Goal: Task Accomplishment & Management: Use online tool/utility

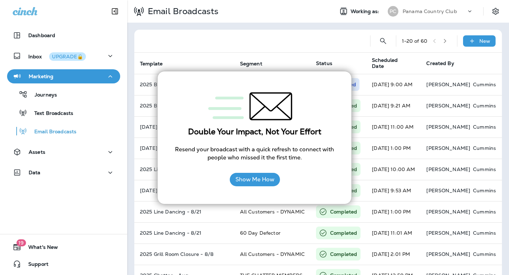
click at [335, 87] on div at bounding box center [254, 107] width 165 height 42
click at [267, 175] on button "Show Me How" at bounding box center [255, 179] width 50 height 13
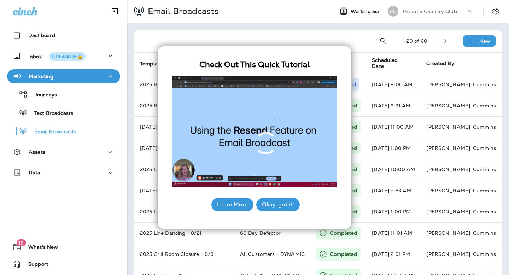
click at [227, 207] on button "Learn More" at bounding box center [232, 204] width 42 height 13
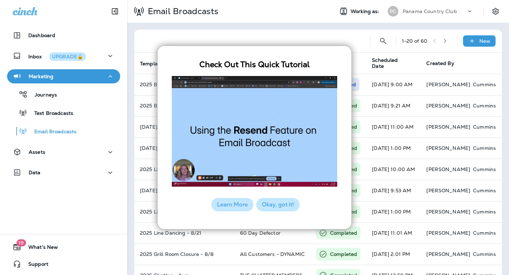
click at [287, 207] on button "Okay, got it!" at bounding box center [277, 204] width 43 height 13
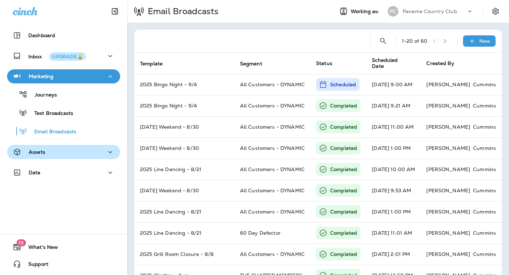
click at [55, 146] on button "Assets" at bounding box center [63, 152] width 113 height 14
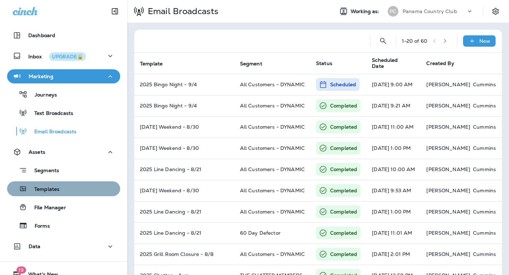
click at [51, 190] on p "Templates" at bounding box center [43, 189] width 32 height 7
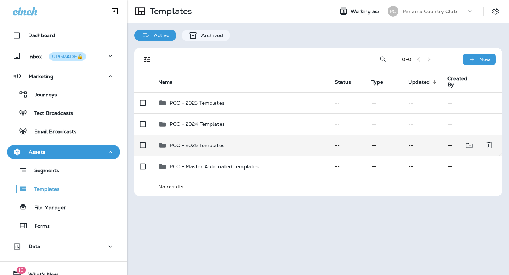
click at [158, 148] on td "PCC - 2025 Templates" at bounding box center [241, 145] width 176 height 21
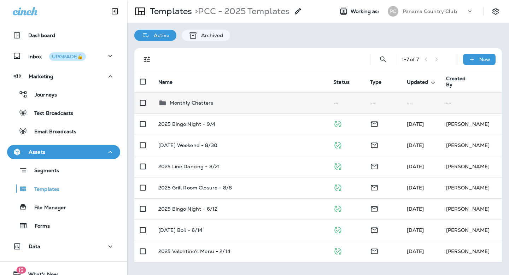
click at [199, 104] on p "Monthly Chatters" at bounding box center [191, 103] width 43 height 6
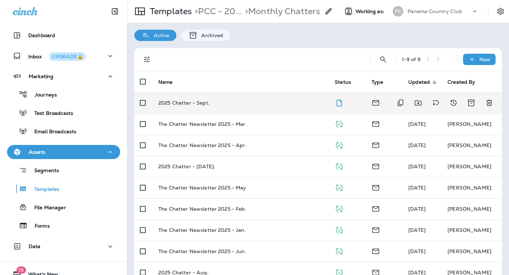
click at [198, 103] on p "2025 Chatter - Sept." at bounding box center [183, 103] width 51 height 6
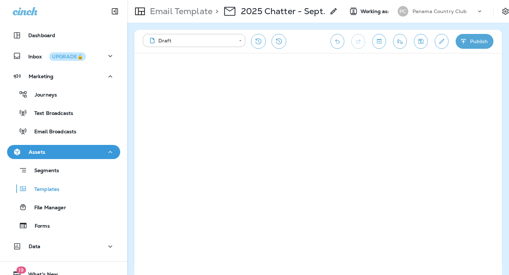
click at [474, 40] on button "Publish" at bounding box center [475, 41] width 38 height 15
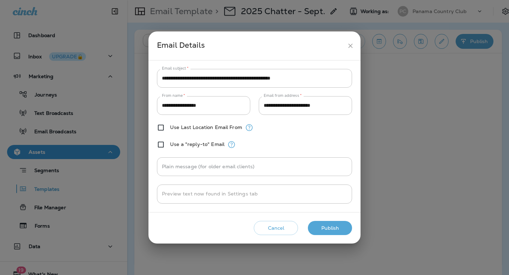
click at [326, 228] on button "Publish" at bounding box center [330, 228] width 44 height 14
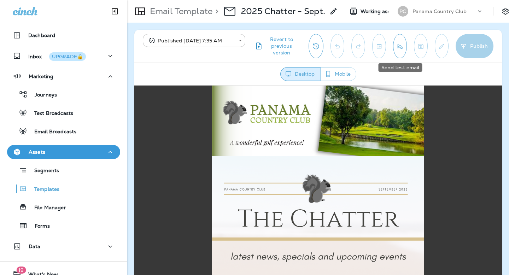
click at [403, 46] on icon "Send test email" at bounding box center [399, 46] width 7 height 7
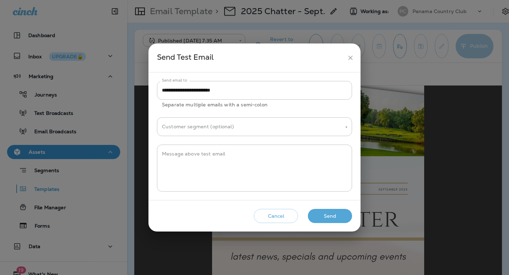
click at [320, 213] on button "Send" at bounding box center [330, 216] width 44 height 14
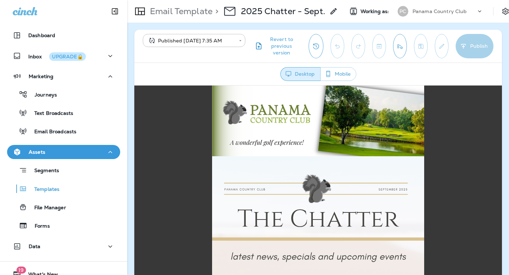
click at [437, 7] on div "Panama Country Club" at bounding box center [445, 11] width 64 height 11
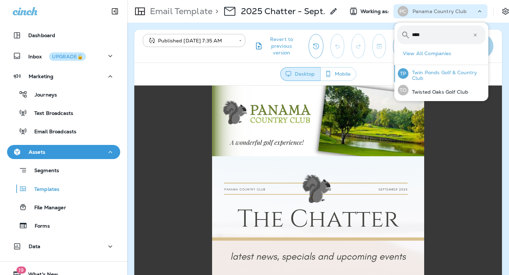
type input "****"
click at [422, 75] on p "Twin Ponds Golf & Country Club" at bounding box center [447, 75] width 77 height 11
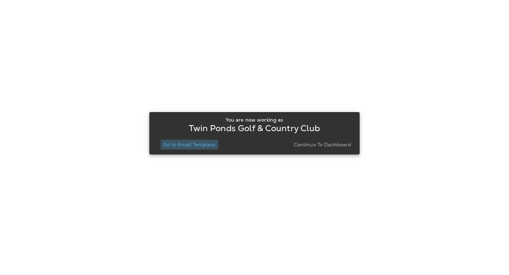
click at [188, 146] on p "Go to Email Template" at bounding box center [189, 145] width 52 height 6
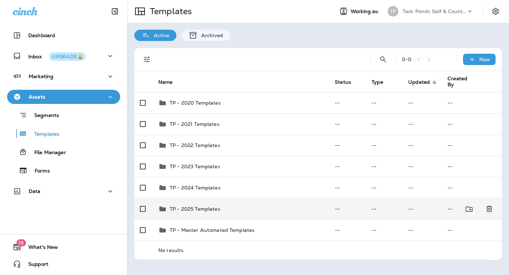
click at [191, 208] on p "TP - 2025 Templates" at bounding box center [195, 209] width 51 height 6
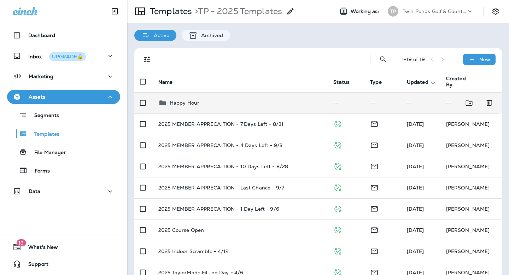
click at [183, 103] on p "Happy Hour" at bounding box center [185, 103] width 30 height 6
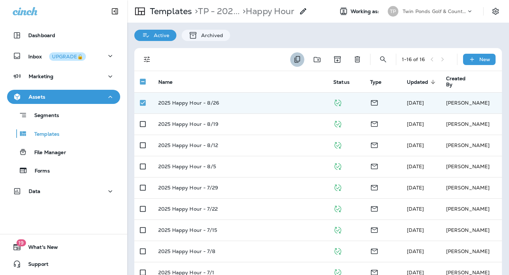
click at [296, 61] on icon "Duplicate" at bounding box center [297, 59] width 6 height 7
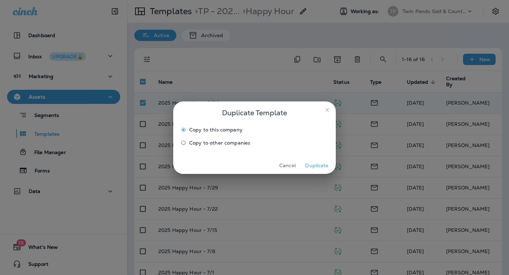
click at [314, 168] on button "Duplicate" at bounding box center [317, 165] width 27 height 11
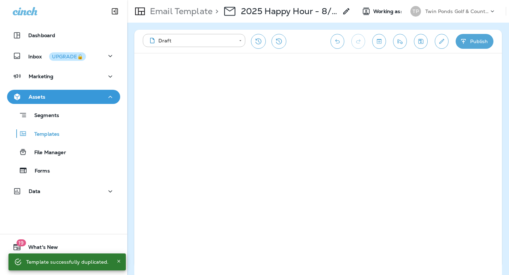
click at [302, 13] on p "2025 Happy Hour - 8/26 Copy" at bounding box center [289, 11] width 97 height 11
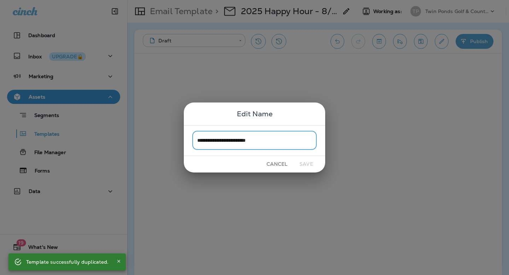
click at [258, 139] on input "**********" at bounding box center [254, 140] width 124 height 19
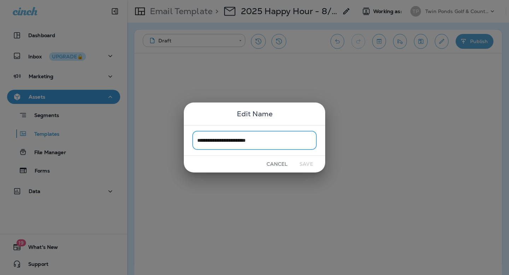
drag, startPoint x: 246, startPoint y: 139, endPoint x: 303, endPoint y: 139, distance: 56.9
click at [303, 139] on input "**********" at bounding box center [254, 140] width 124 height 19
type input "**********"
click at [305, 167] on button "Save" at bounding box center [306, 164] width 27 height 11
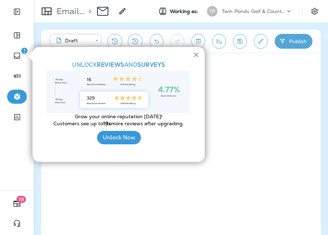
click at [196, 56] on button "×" at bounding box center [196, 54] width 7 height 11
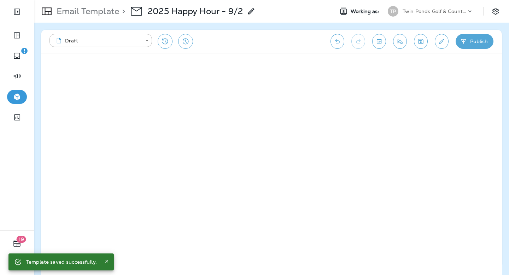
click at [466, 42] on icon "button" at bounding box center [463, 41] width 7 height 7
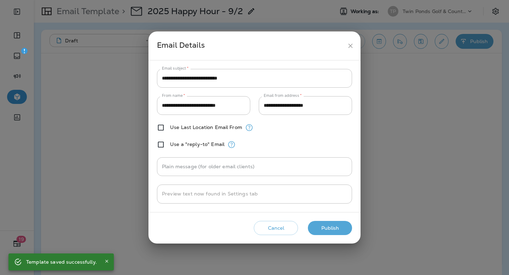
click at [328, 230] on button "Publish" at bounding box center [330, 228] width 44 height 14
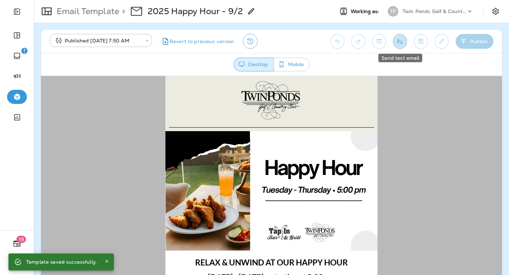
click at [400, 45] on button "Send test email" at bounding box center [400, 41] width 14 height 15
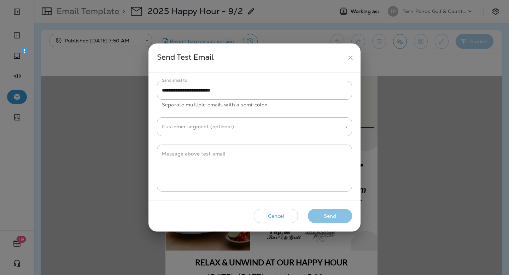
click at [323, 218] on button "Send" at bounding box center [330, 216] width 44 height 14
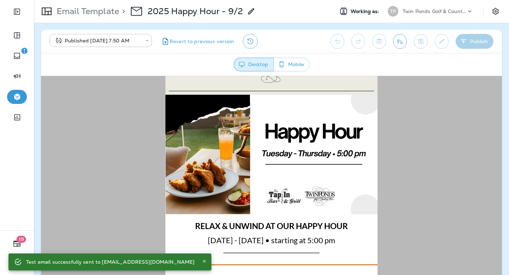
scroll to position [43, 0]
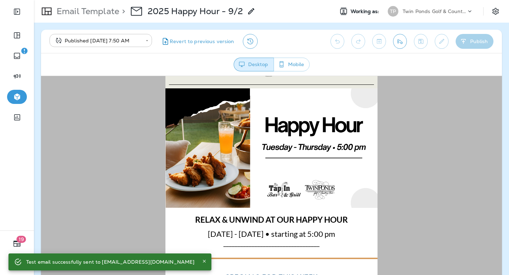
click at [133, 0] on body "**********" at bounding box center [254, 0] width 509 height 0
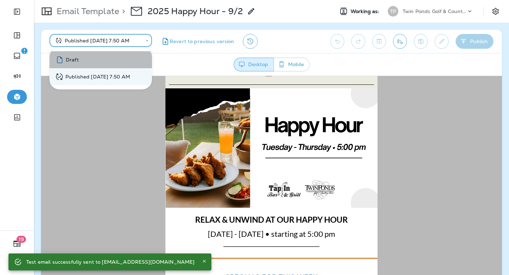
click at [100, 62] on li "Draft" at bounding box center [100, 59] width 103 height 17
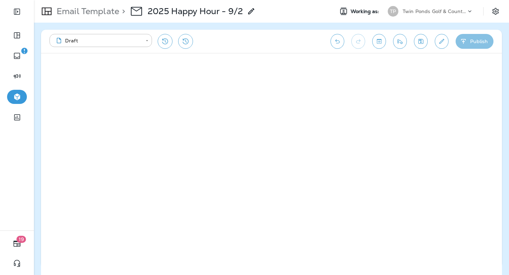
click at [468, 38] on button "Publish" at bounding box center [475, 41] width 38 height 15
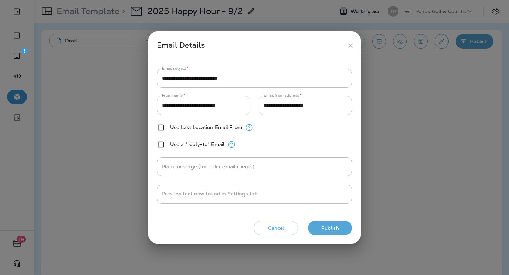
click at [337, 227] on button "Publish" at bounding box center [330, 228] width 44 height 14
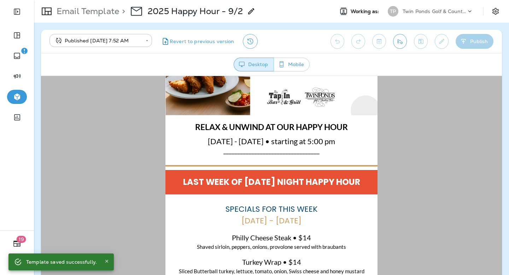
scroll to position [138, 0]
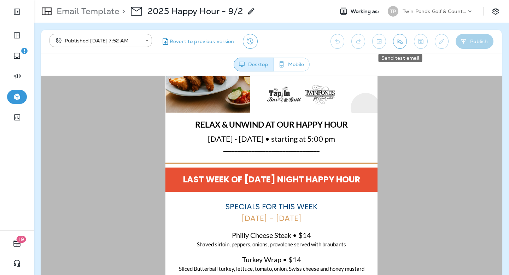
click at [398, 42] on icon "Send test email" at bounding box center [399, 41] width 7 height 7
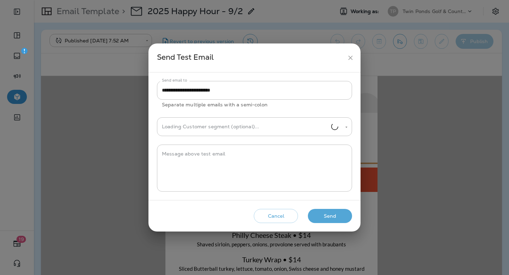
click at [324, 213] on button "Send" at bounding box center [330, 216] width 44 height 14
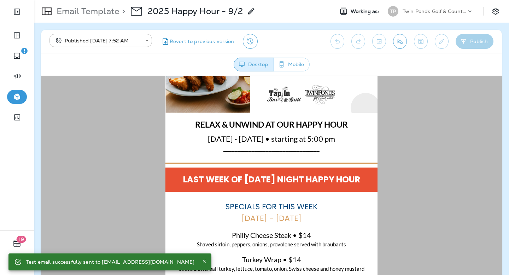
click at [113, 0] on body "**********" at bounding box center [254, 0] width 509 height 0
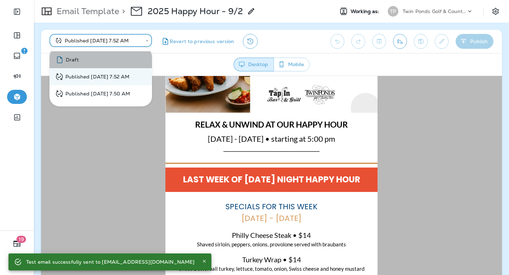
click at [105, 61] on li "Draft" at bounding box center [100, 59] width 103 height 17
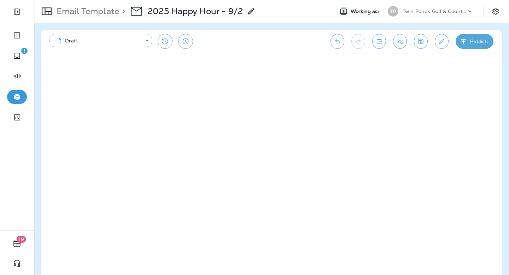
click at [415, 9] on p "Twin Ponds Golf & Country Club" at bounding box center [435, 11] width 64 height 6
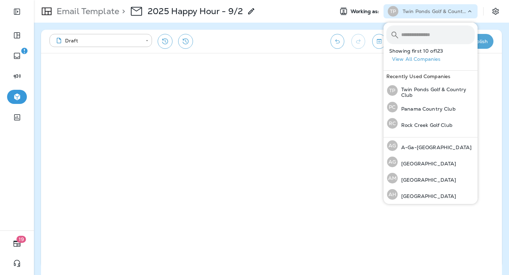
click at [294, 37] on div "**********" at bounding box center [186, 41] width 274 height 15
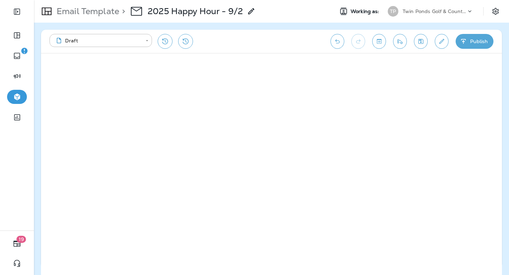
click at [478, 40] on button "Publish" at bounding box center [475, 41] width 38 height 15
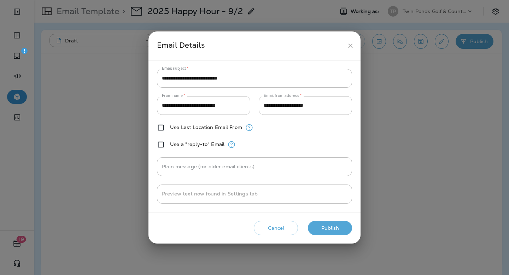
click at [319, 224] on button "Publish" at bounding box center [330, 228] width 44 height 14
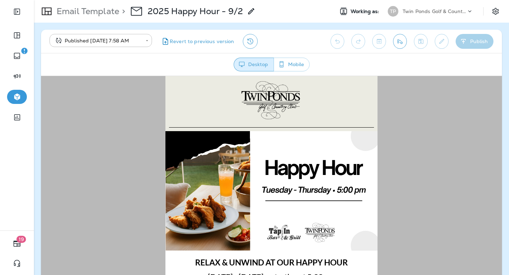
scroll to position [0, 0]
click at [417, 16] on div "Twin Ponds Golf & Country Club" at bounding box center [435, 11] width 64 height 11
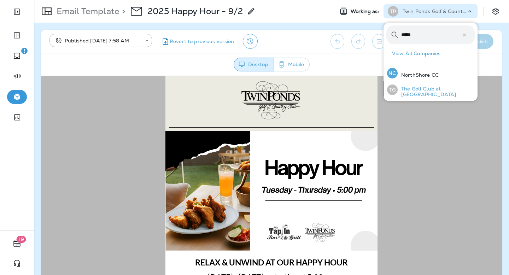
type input "*****"
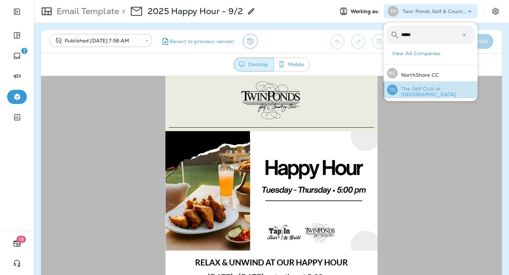
click at [413, 86] on p "The Golf Club at [GEOGRAPHIC_DATA]" at bounding box center [436, 91] width 77 height 11
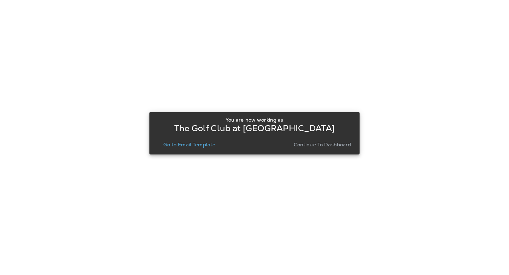
click at [181, 148] on button "Go to Email Template" at bounding box center [189, 145] width 58 height 10
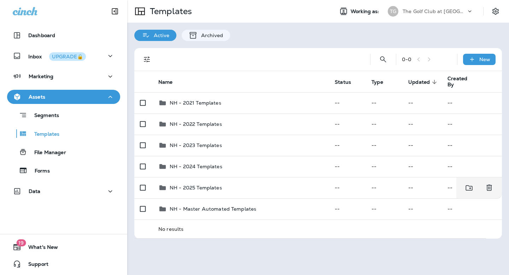
click at [186, 185] on p "NH - 2025 Templates" at bounding box center [196, 188] width 52 height 6
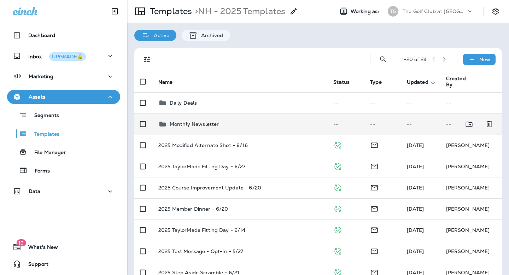
click at [179, 121] on p "Monthly Newsletter" at bounding box center [194, 124] width 49 height 6
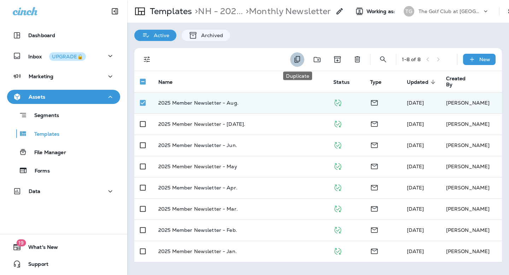
click at [293, 60] on icon "Duplicate" at bounding box center [297, 59] width 8 height 8
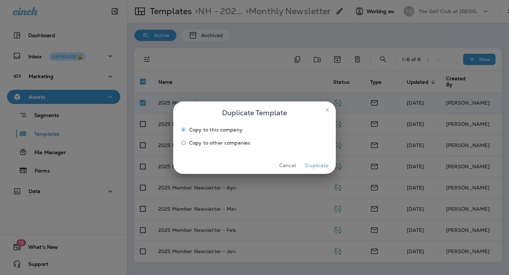
click at [318, 162] on button "Duplicate" at bounding box center [317, 165] width 27 height 11
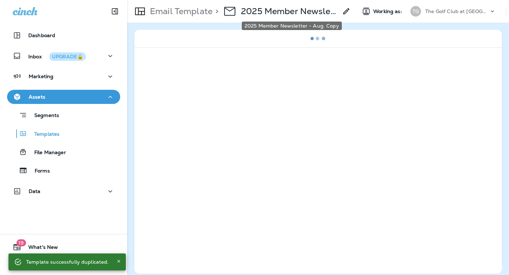
click at [309, 11] on p "2025 Member Newsletter - Aug. Copy" at bounding box center [289, 11] width 97 height 11
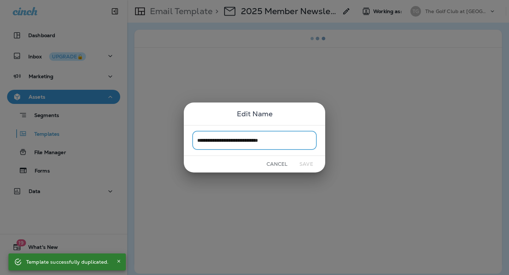
click at [281, 131] on span "**********" at bounding box center [254, 134] width 124 height 6
click at [293, 143] on input "**********" at bounding box center [254, 140] width 124 height 19
drag, startPoint x: 290, startPoint y: 140, endPoint x: 264, endPoint y: 140, distance: 25.8
click at [264, 140] on input "**********" at bounding box center [254, 140] width 124 height 19
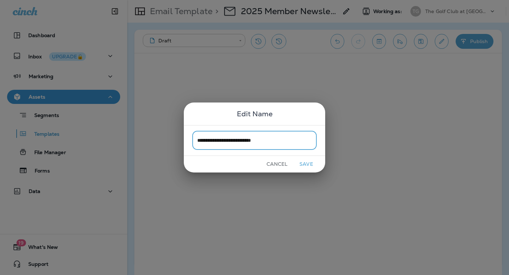
type input "**********"
click at [302, 163] on button "Save" at bounding box center [306, 164] width 27 height 11
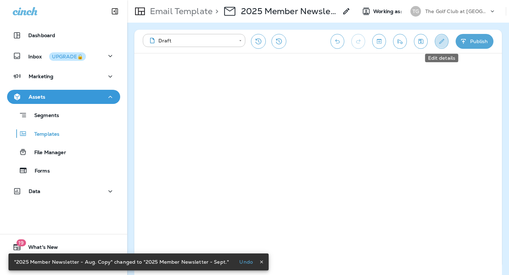
click at [437, 46] on button "Edit details" at bounding box center [442, 41] width 14 height 15
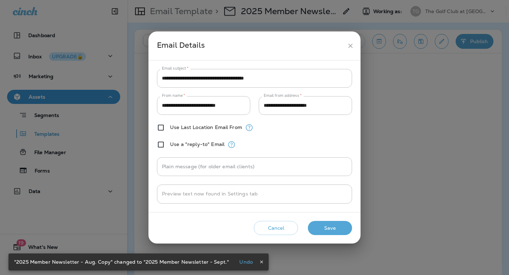
click at [348, 46] on icon "close" at bounding box center [350, 45] width 7 height 7
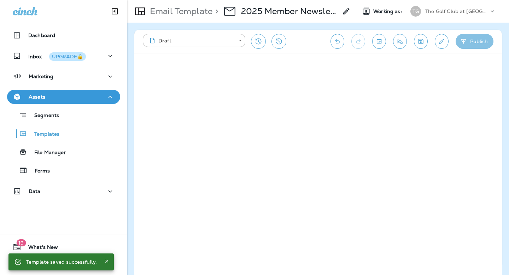
click at [477, 44] on button "Publish" at bounding box center [475, 41] width 38 height 15
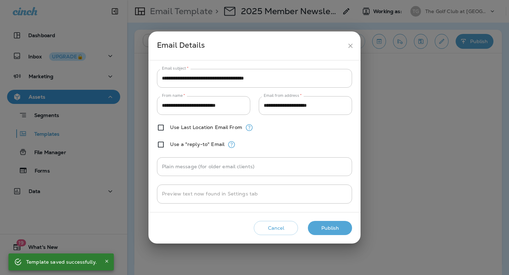
click at [334, 227] on button "Publish" at bounding box center [330, 228] width 44 height 14
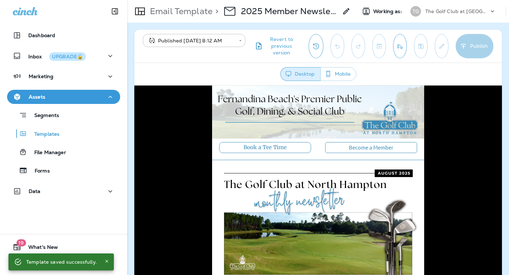
click at [398, 51] on button "Send test email" at bounding box center [400, 46] width 14 height 24
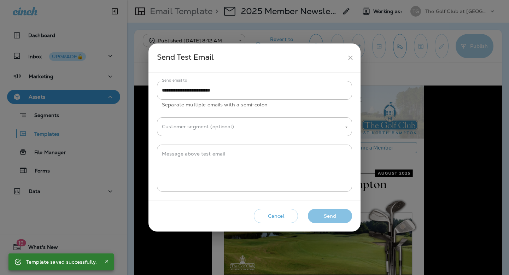
click at [325, 211] on button "Send" at bounding box center [330, 216] width 44 height 14
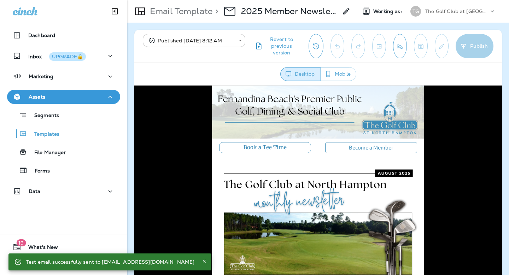
click at [184, 0] on body "**********" at bounding box center [254, 0] width 509 height 0
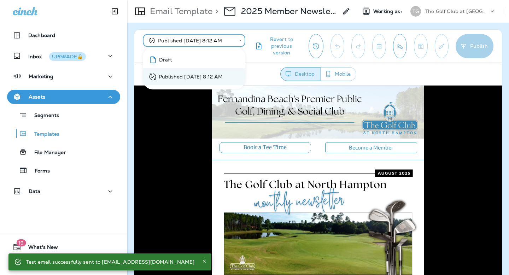
click at [177, 54] on li "Draft" at bounding box center [194, 59] width 103 height 17
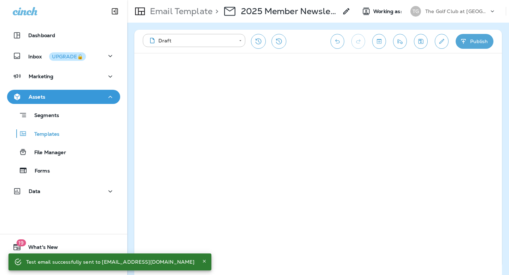
click at [483, 41] on button "Publish" at bounding box center [475, 41] width 38 height 15
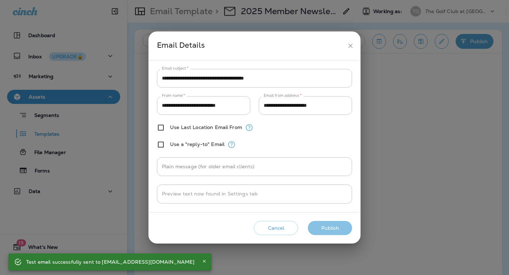
click at [343, 227] on button "Publish" at bounding box center [330, 228] width 44 height 14
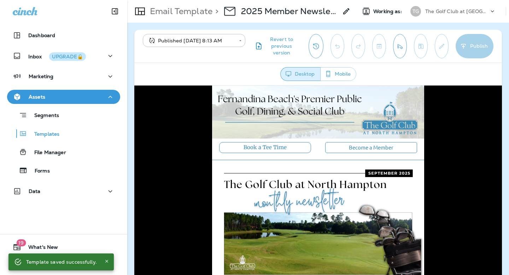
click at [399, 54] on button "Send test email" at bounding box center [400, 46] width 14 height 24
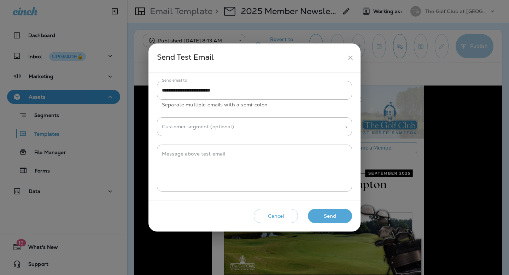
click at [321, 216] on button "Send" at bounding box center [330, 216] width 44 height 14
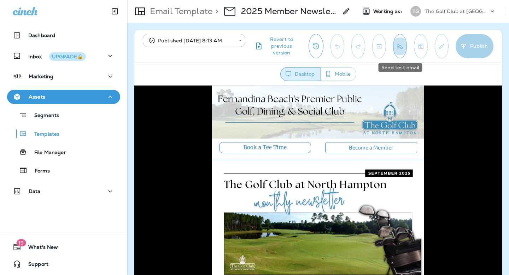
click at [405, 45] on button "Send test email" at bounding box center [400, 46] width 14 height 24
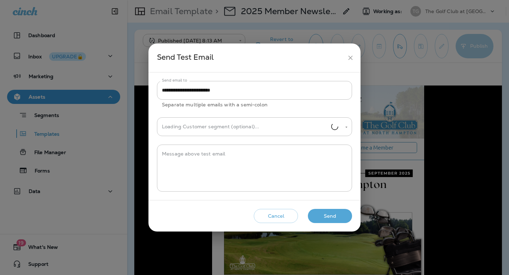
click at [323, 216] on button "Send" at bounding box center [330, 216] width 44 height 14
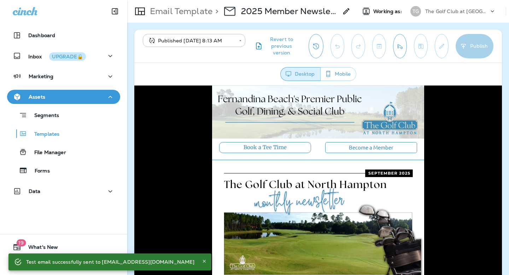
click at [445, 8] on p "The Golf Club at [GEOGRAPHIC_DATA]" at bounding box center [457, 11] width 64 height 6
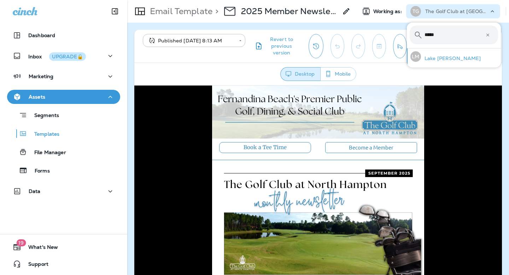
type input "*****"
click at [440, 59] on p "Lake [PERSON_NAME]" at bounding box center [451, 58] width 60 height 6
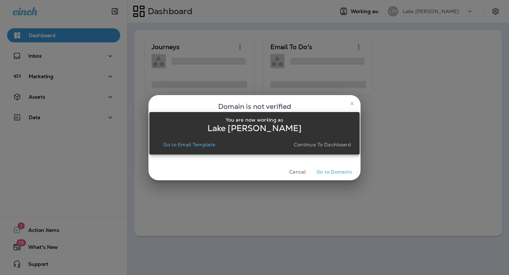
click at [214, 143] on p "Go to Email Template" at bounding box center [189, 145] width 52 height 6
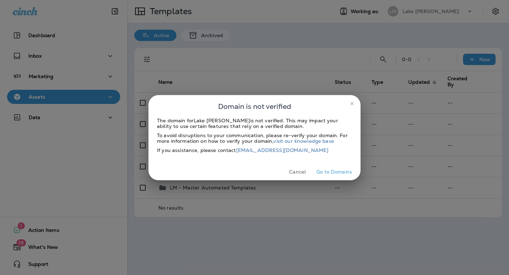
click at [353, 103] on icon "close" at bounding box center [352, 104] width 6 height 6
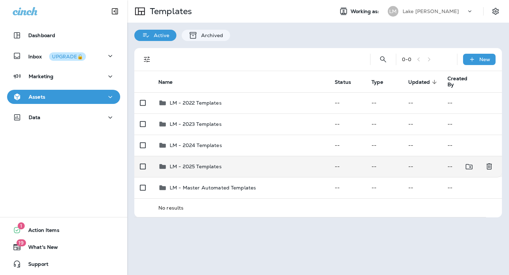
click at [233, 164] on div "LM - 2025 Templates" at bounding box center [240, 166] width 165 height 8
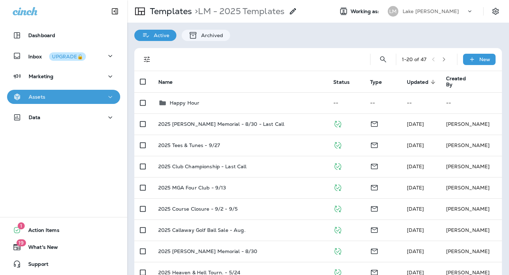
click at [64, 98] on div "Assets" at bounding box center [64, 97] width 102 height 9
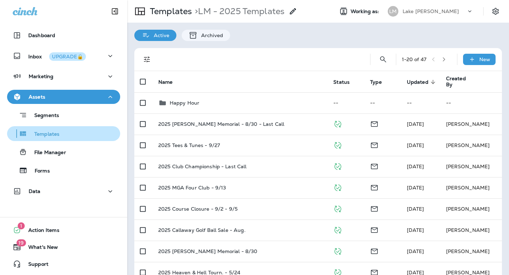
click at [53, 135] on p "Templates" at bounding box center [43, 134] width 32 height 7
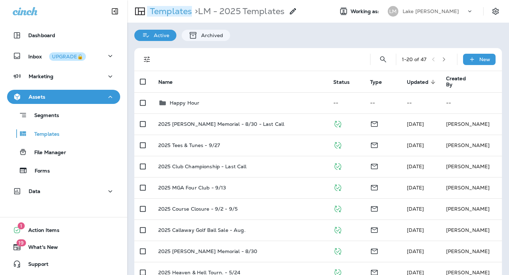
click at [175, 13] on p "Templates" at bounding box center [169, 11] width 45 height 11
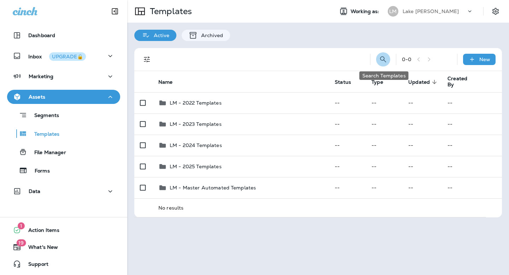
click at [380, 59] on icon "Search Templates" at bounding box center [383, 59] width 8 height 8
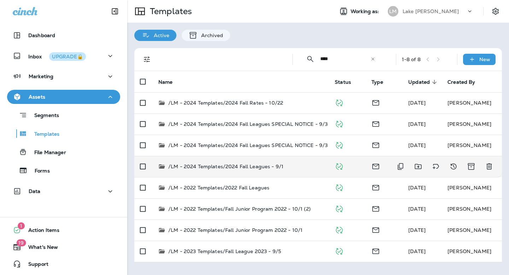
type input "****"
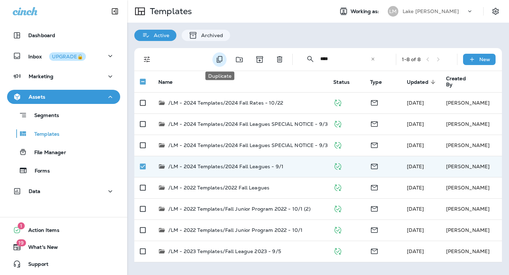
click at [218, 61] on icon "Duplicate" at bounding box center [219, 59] width 8 height 8
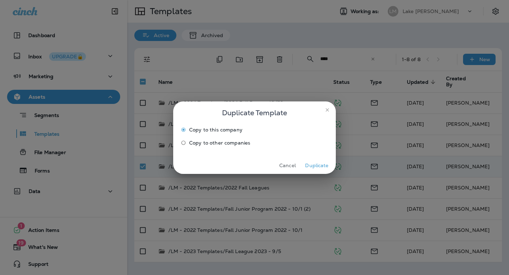
click at [312, 164] on button "Duplicate" at bounding box center [317, 165] width 27 height 11
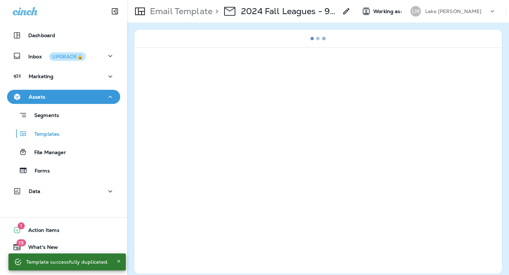
click at [281, 12] on p "2024 Fall Leagues - 9/1 Copy" at bounding box center [289, 11] width 97 height 11
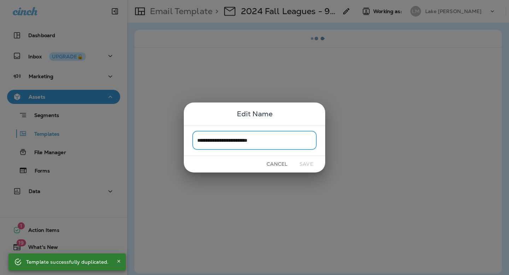
click at [256, 142] on input "**********" at bounding box center [254, 140] width 124 height 19
drag, startPoint x: 252, startPoint y: 140, endPoint x: 300, endPoint y: 140, distance: 48.1
click at [299, 140] on input "**********" at bounding box center [254, 140] width 124 height 19
click at [209, 138] on input "**********" at bounding box center [254, 140] width 124 height 19
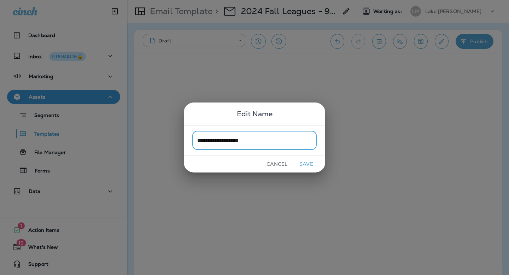
type input "**********"
click at [306, 165] on button "Save" at bounding box center [306, 164] width 27 height 11
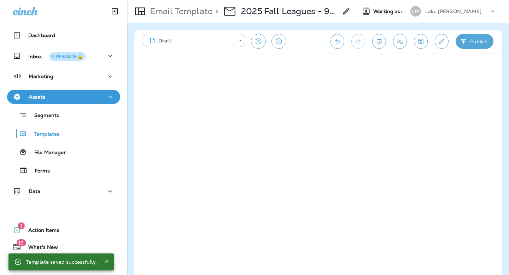
click at [473, 41] on button "Publish" at bounding box center [475, 41] width 38 height 15
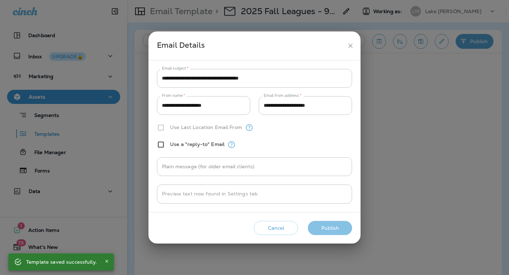
click at [338, 227] on button "Publish" at bounding box center [330, 228] width 44 height 14
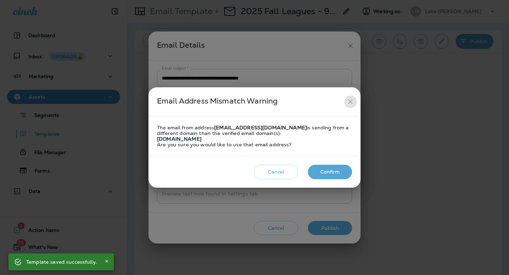
click at [350, 49] on icon "close" at bounding box center [350, 45] width 7 height 7
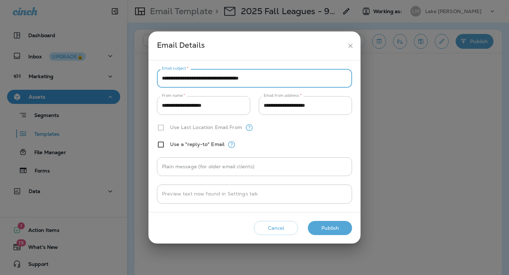
click at [173, 76] on input "**********" at bounding box center [254, 78] width 195 height 19
type input "**********"
click at [326, 228] on button "Publish" at bounding box center [330, 228] width 44 height 14
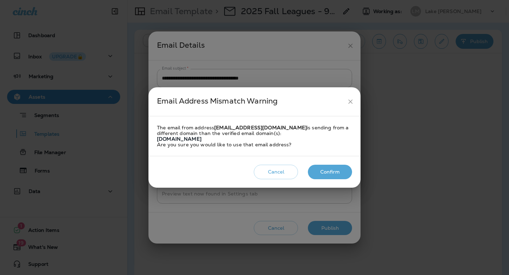
click at [354, 49] on icon "close" at bounding box center [350, 45] width 7 height 7
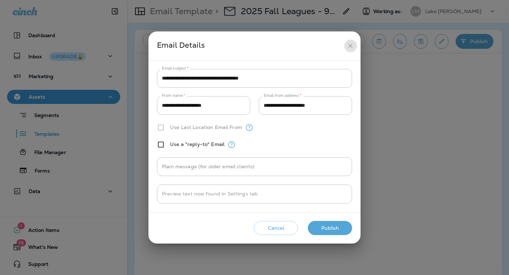
click at [352, 43] on icon "close" at bounding box center [350, 45] width 4 height 4
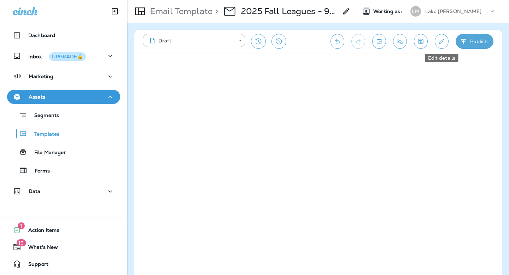
click at [437, 45] on button "Edit details" at bounding box center [442, 41] width 14 height 15
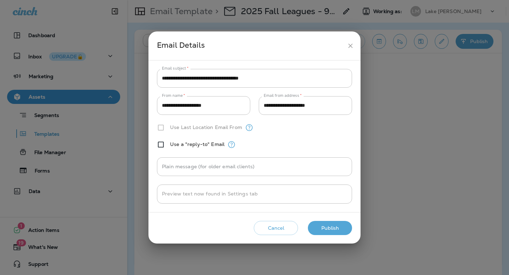
click at [326, 231] on button "Publish" at bounding box center [330, 228] width 44 height 14
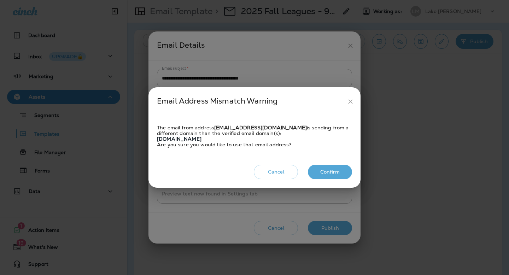
click at [340, 168] on button "Confirm" at bounding box center [330, 172] width 44 height 14
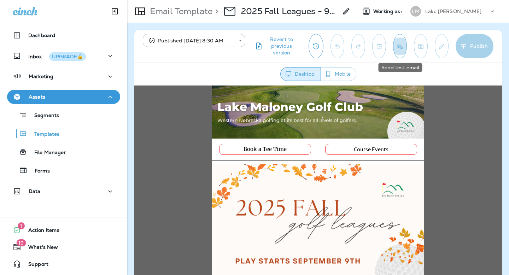
click at [403, 48] on icon "Send test email" at bounding box center [399, 46] width 7 height 7
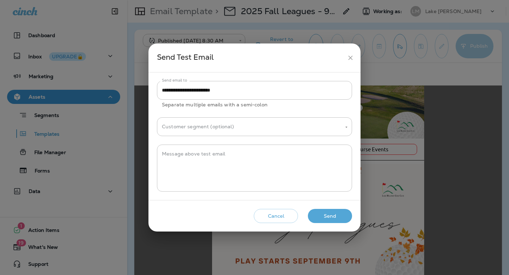
click at [332, 217] on button "Send" at bounding box center [330, 216] width 44 height 14
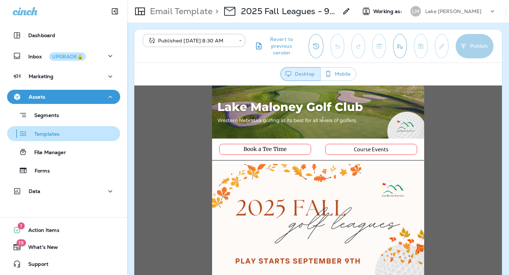
click at [70, 132] on div "Templates" at bounding box center [63, 133] width 107 height 11
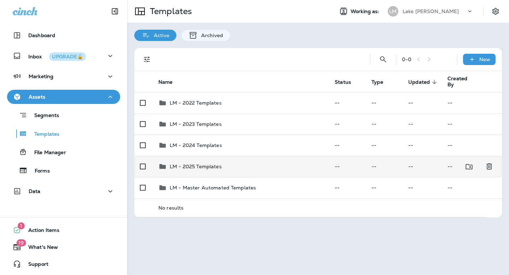
click at [231, 162] on td "LM - 2025 Templates" at bounding box center [241, 166] width 176 height 21
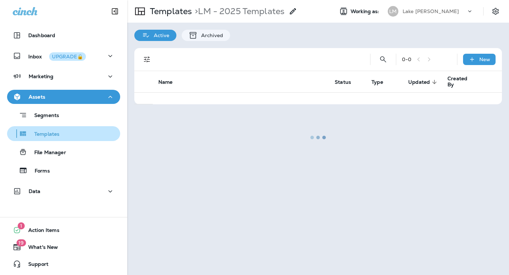
click at [59, 128] on button "Templates" at bounding box center [63, 133] width 113 height 15
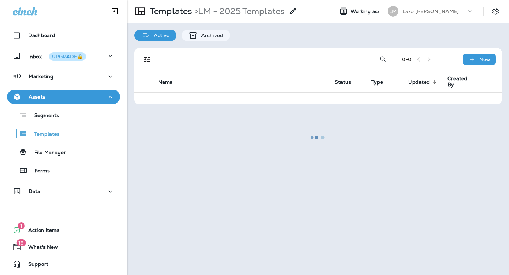
click at [163, 10] on div at bounding box center [318, 138] width 380 height 274
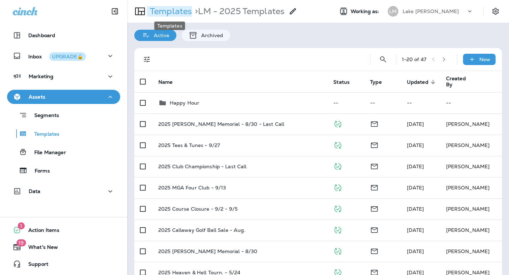
click at [167, 12] on p "Templates" at bounding box center [169, 11] width 45 height 11
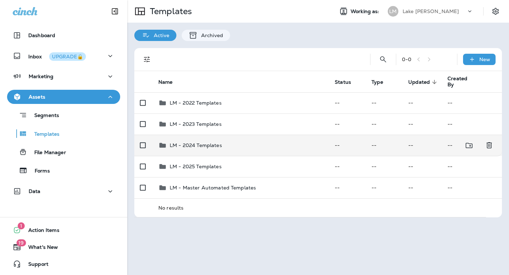
click at [224, 143] on div "LM - 2024 Templates" at bounding box center [240, 145] width 165 height 8
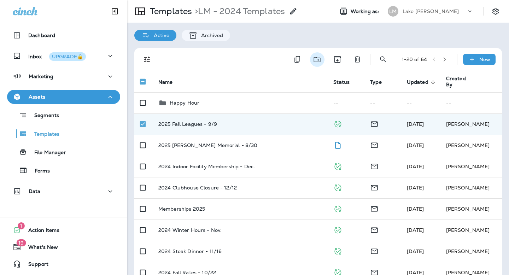
click at [317, 59] on icon "Move to folder" at bounding box center [317, 59] width 7 height 5
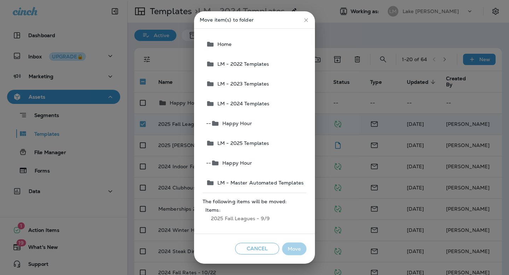
click at [249, 140] on span "LM - 2025 Templates" at bounding box center [242, 143] width 55 height 6
click at [287, 245] on button "Move" at bounding box center [294, 249] width 24 height 13
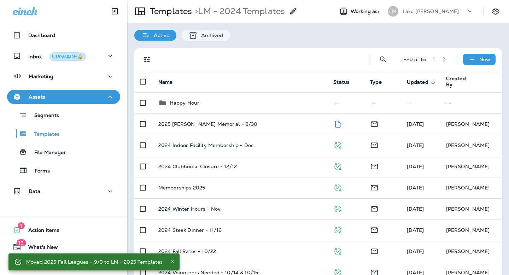
click at [432, 14] on div "Lake [PERSON_NAME]" at bounding box center [435, 11] width 64 height 11
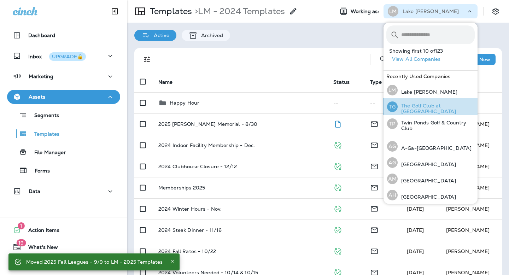
click at [409, 115] on div "TG The Golf Club at [GEOGRAPHIC_DATA]" at bounding box center [430, 106] width 93 height 17
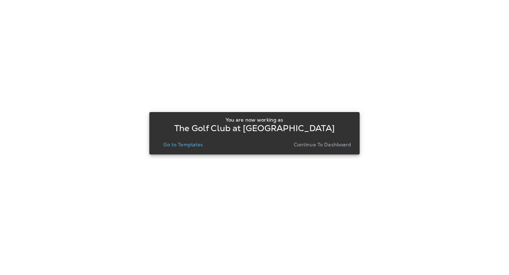
click at [184, 148] on button "Go to Templates" at bounding box center [182, 145] width 45 height 10
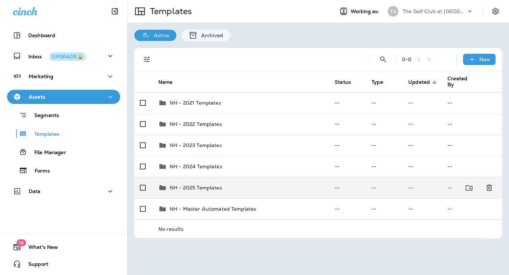
click at [183, 183] on div "NH - 2025 Templates" at bounding box center [196, 187] width 52 height 8
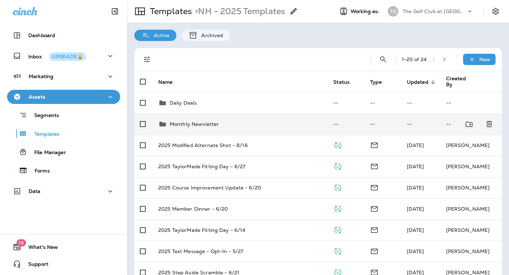
click at [194, 122] on p "Monthly Newsletter" at bounding box center [194, 124] width 49 height 6
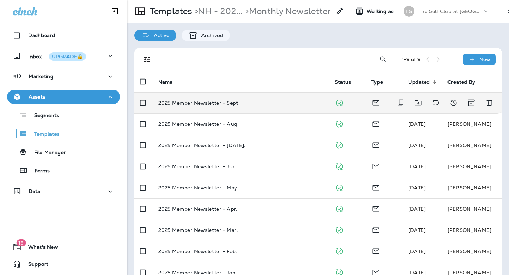
click at [213, 107] on td "2025 Member Newsletter - Sept." at bounding box center [241, 102] width 176 height 21
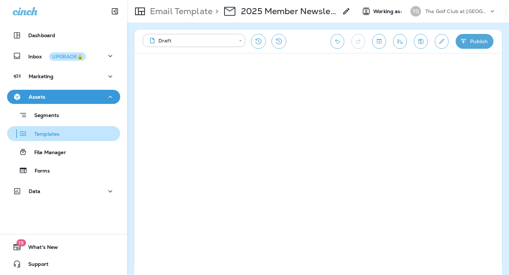
click at [54, 134] on p "Templates" at bounding box center [43, 134] width 32 height 7
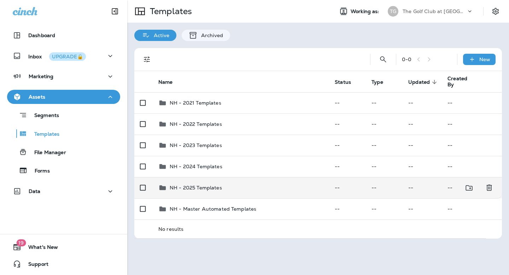
click at [211, 177] on td "NH - 2025 Templates" at bounding box center [241, 187] width 176 height 21
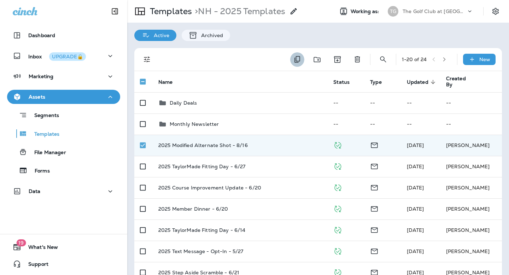
click at [297, 62] on icon "Duplicate" at bounding box center [297, 59] width 6 height 7
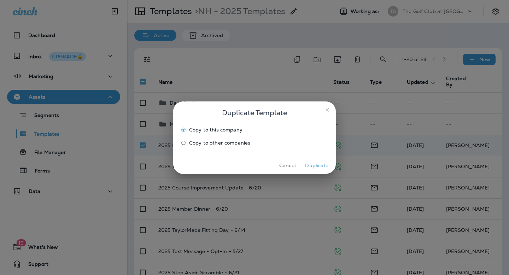
click at [310, 165] on button "Duplicate" at bounding box center [317, 165] width 27 height 11
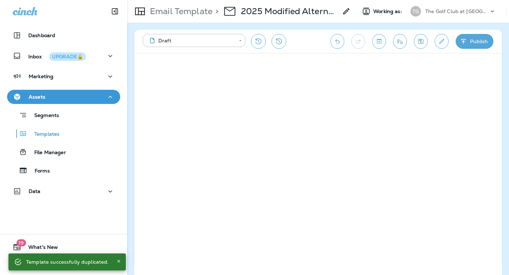
click at [303, 12] on p "2025 Modified Alternate Shot - 8/16 Copy" at bounding box center [289, 11] width 97 height 11
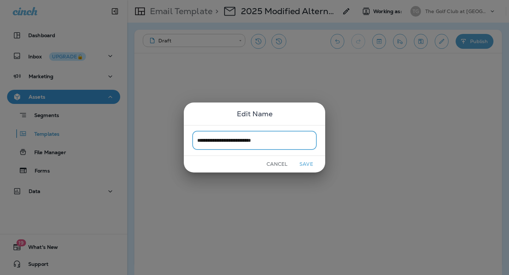
type input "**********"
click at [312, 160] on button "Save" at bounding box center [306, 164] width 27 height 11
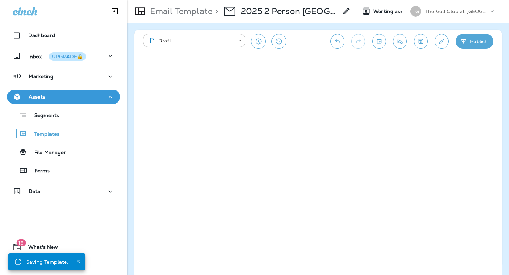
click at [440, 43] on icon "Edit details" at bounding box center [441, 41] width 7 height 7
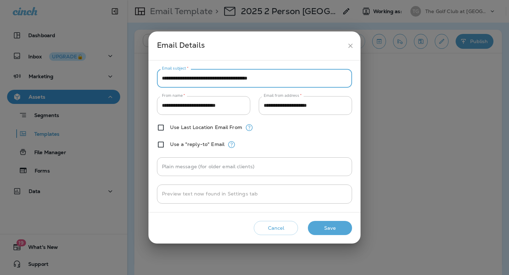
drag, startPoint x: 199, startPoint y: 79, endPoint x: 256, endPoint y: 78, distance: 56.9
click at [256, 78] on input "**********" at bounding box center [254, 78] width 195 height 19
type input "**********"
click at [332, 221] on button "Save" at bounding box center [330, 228] width 44 height 14
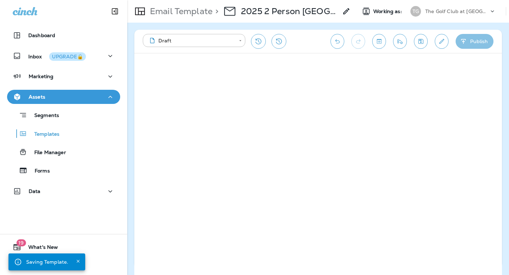
click at [470, 40] on button "Publish" at bounding box center [475, 41] width 38 height 15
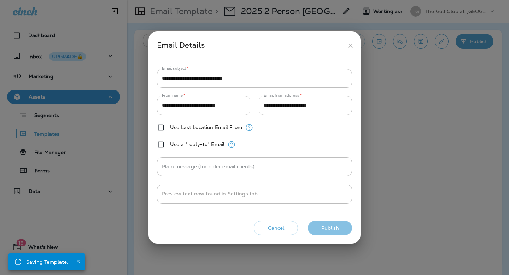
click at [324, 229] on button "Publish" at bounding box center [330, 228] width 44 height 14
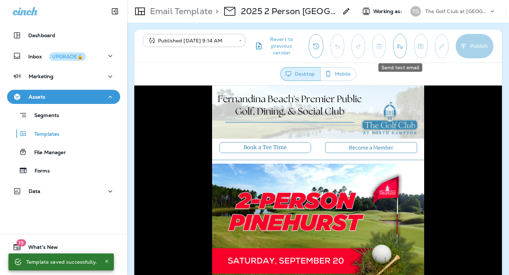
click at [398, 48] on icon "Send test email" at bounding box center [399, 46] width 7 height 7
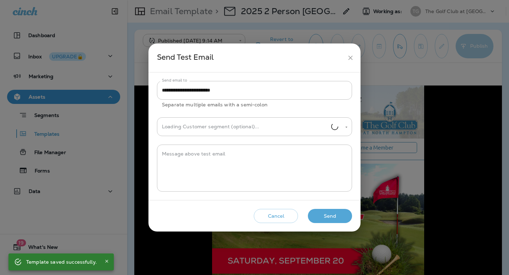
click at [336, 214] on button "Send" at bounding box center [330, 216] width 44 height 14
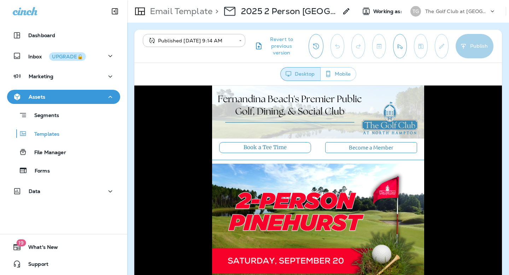
click at [471, 14] on div "The Golf Club at [GEOGRAPHIC_DATA]" at bounding box center [457, 11] width 64 height 11
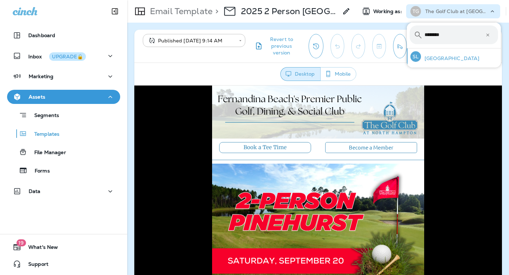
type input "********"
click at [444, 58] on p "[GEOGRAPHIC_DATA]" at bounding box center [450, 58] width 58 height 6
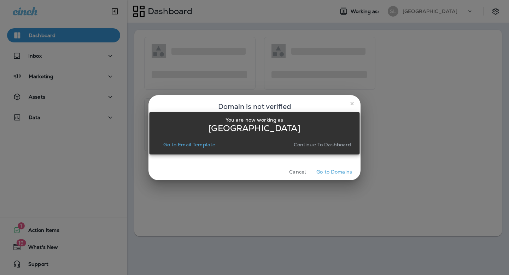
click at [207, 147] on p "Go to Email Template" at bounding box center [189, 145] width 52 height 6
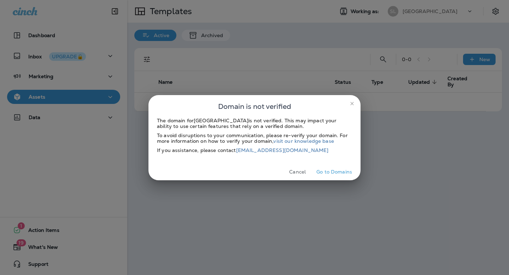
click at [351, 102] on icon "close" at bounding box center [351, 103] width 3 height 3
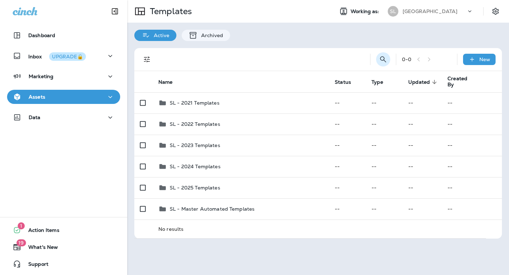
click at [384, 59] on icon "Search Templates" at bounding box center [383, 59] width 6 height 6
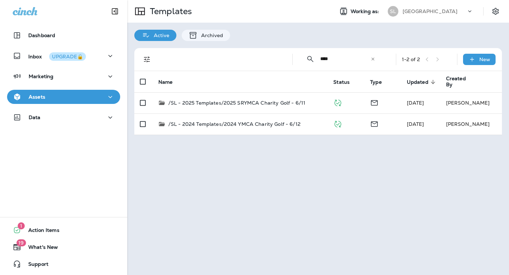
click at [338, 61] on input "****" at bounding box center [345, 58] width 50 height 19
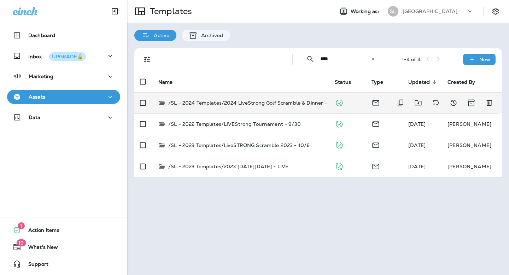
type input "****"
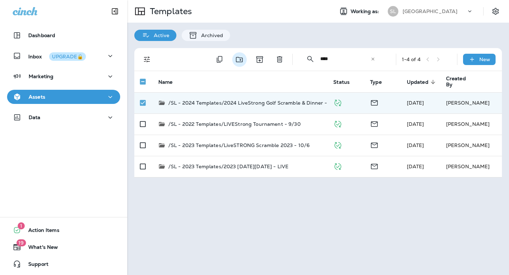
click at [238, 62] on icon "Move to folder" at bounding box center [239, 59] width 7 height 5
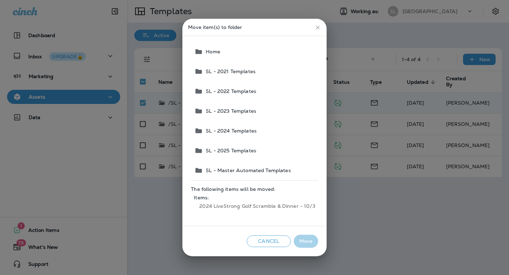
click at [316, 28] on icon "close" at bounding box center [318, 28] width 4 height 4
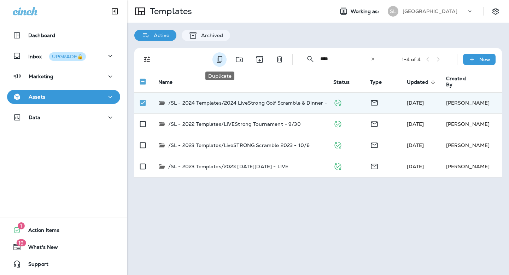
click at [217, 58] on icon "Duplicate" at bounding box center [219, 59] width 8 height 8
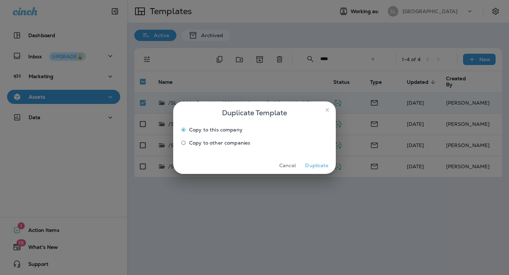
click at [311, 164] on button "Duplicate" at bounding box center [317, 165] width 27 height 11
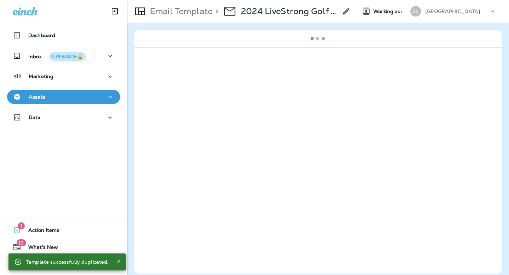
click at [244, 12] on p "2024 LiveStrong Golf Scramble & Dinner - 10/3 Copy" at bounding box center [289, 11] width 97 height 11
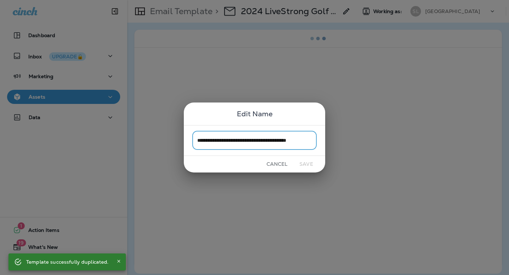
scroll to position [0, 12]
click at [302, 138] on input "**********" at bounding box center [254, 140] width 124 height 19
drag, startPoint x: 298, startPoint y: 139, endPoint x: 323, endPoint y: 139, distance: 25.5
click at [323, 139] on div "**********" at bounding box center [254, 140] width 141 height 31
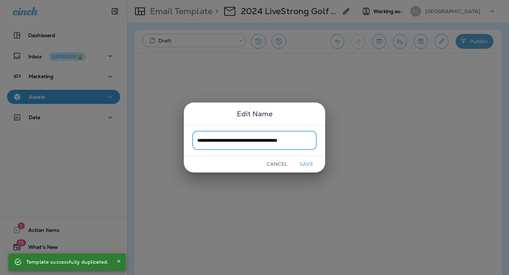
click at [211, 142] on input "**********" at bounding box center [254, 140] width 124 height 19
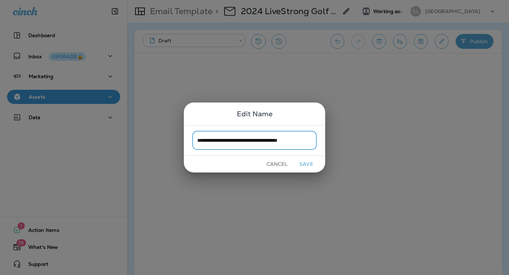
type input "**********"
click at [304, 165] on button "Save" at bounding box center [306, 164] width 27 height 11
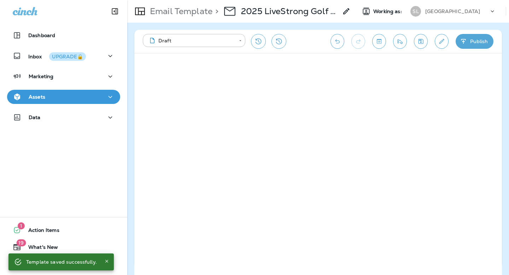
click at [468, 44] on button "Publish" at bounding box center [475, 41] width 38 height 15
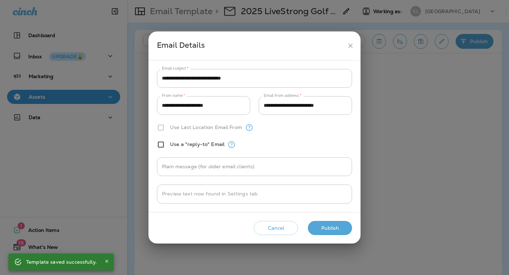
click at [338, 225] on button "Publish" at bounding box center [330, 228] width 44 height 14
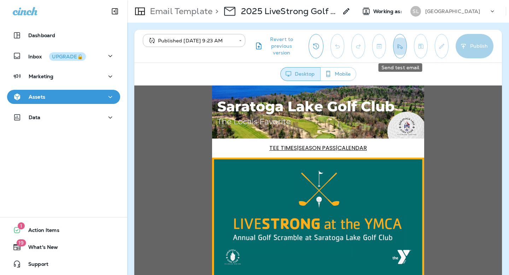
click at [396, 46] on button "Send test email" at bounding box center [400, 46] width 14 height 24
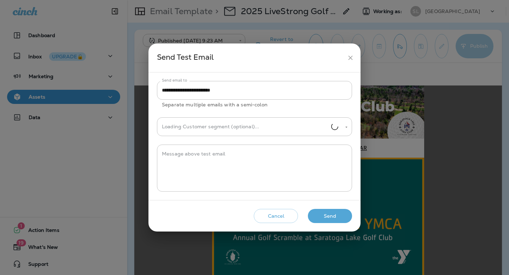
click at [326, 217] on button "Send" at bounding box center [330, 216] width 44 height 14
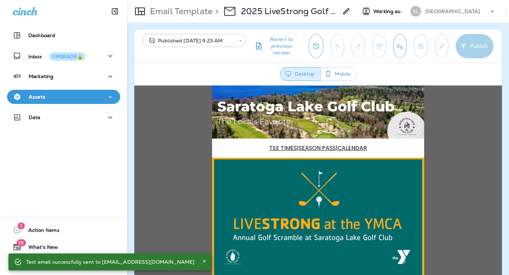
click at [161, 0] on body "**********" at bounding box center [254, 0] width 509 height 0
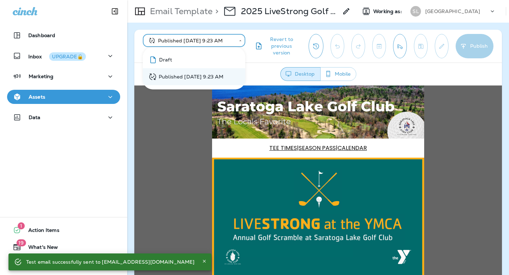
click at [163, 62] on div "Draft" at bounding box center [160, 59] width 24 height 9
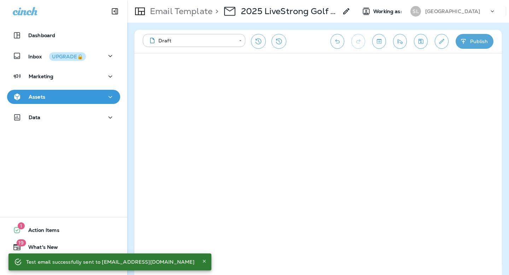
click at [475, 42] on button "Publish" at bounding box center [475, 41] width 38 height 15
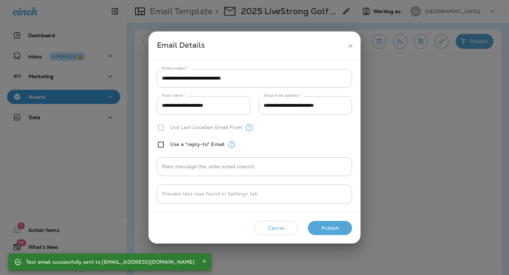
click at [323, 227] on button "Publish" at bounding box center [330, 228] width 44 height 14
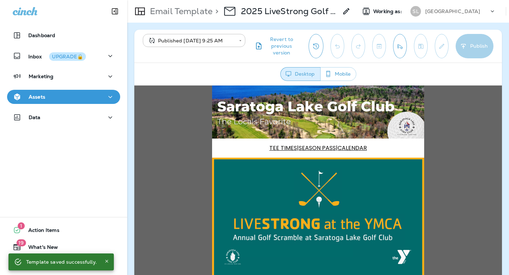
click at [398, 48] on icon "Send test email" at bounding box center [399, 46] width 7 height 7
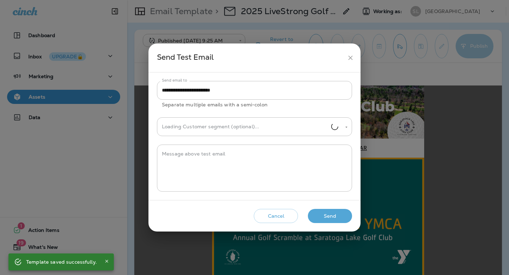
click at [331, 210] on button "Send" at bounding box center [330, 216] width 44 height 14
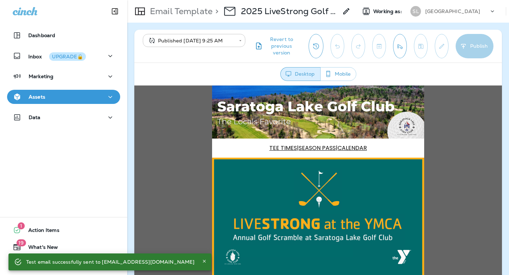
click at [158, 0] on body "**********" at bounding box center [254, 0] width 509 height 0
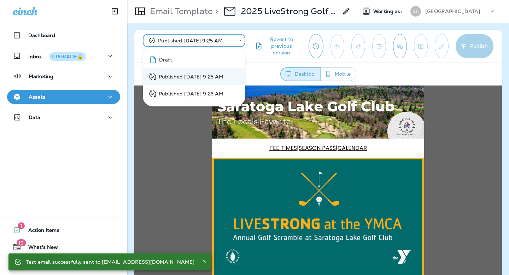
click at [157, 56] on div "Draft" at bounding box center [160, 59] width 24 height 9
